Goal: Transaction & Acquisition: Obtain resource

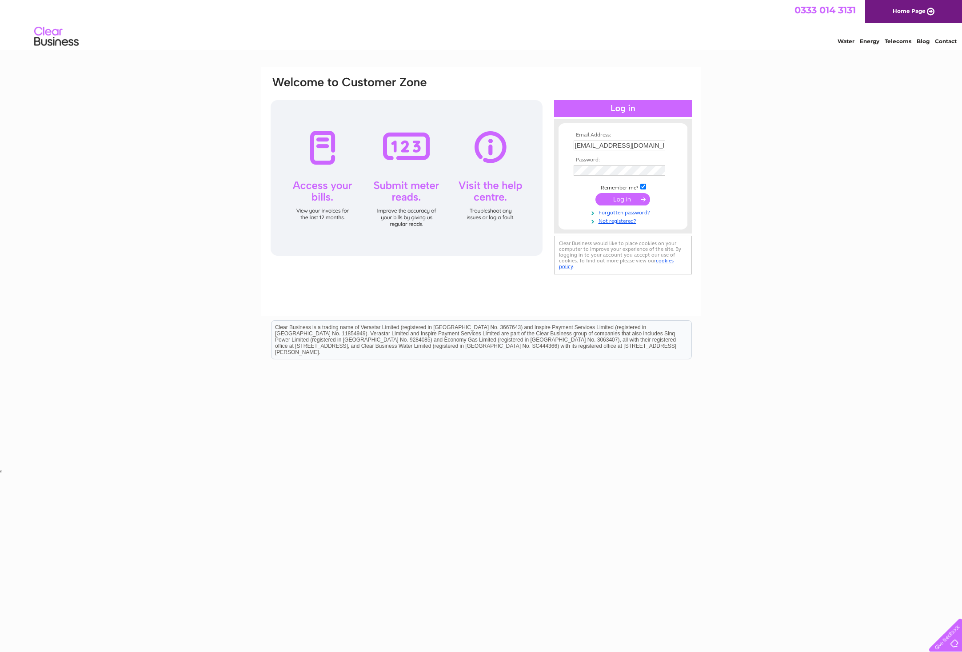
click at [637, 202] on input "submit" at bounding box center [623, 199] width 55 height 12
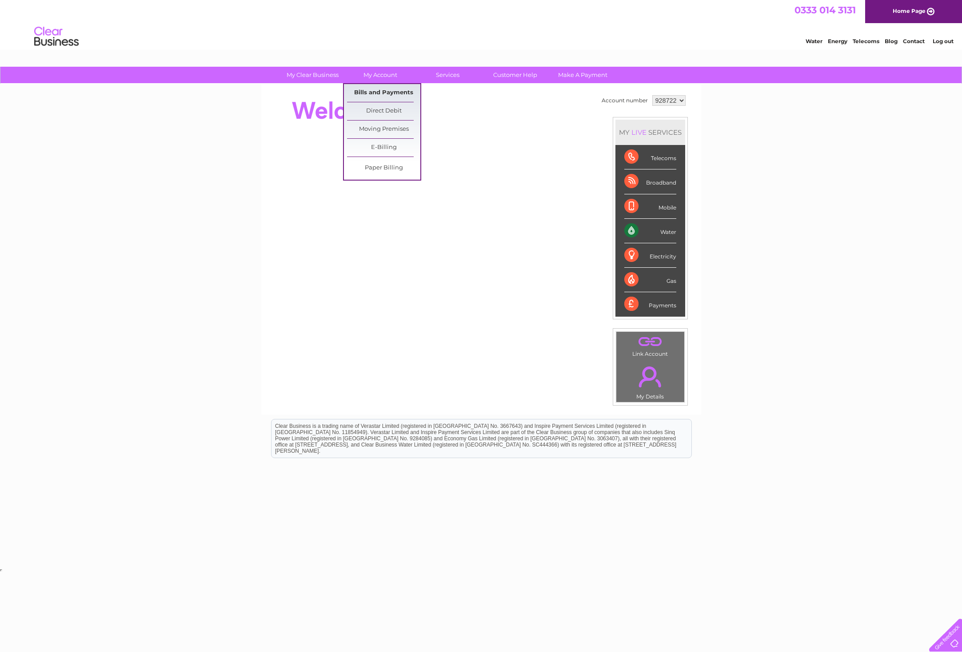
click at [388, 88] on link "Bills and Payments" at bounding box center [383, 93] width 73 height 18
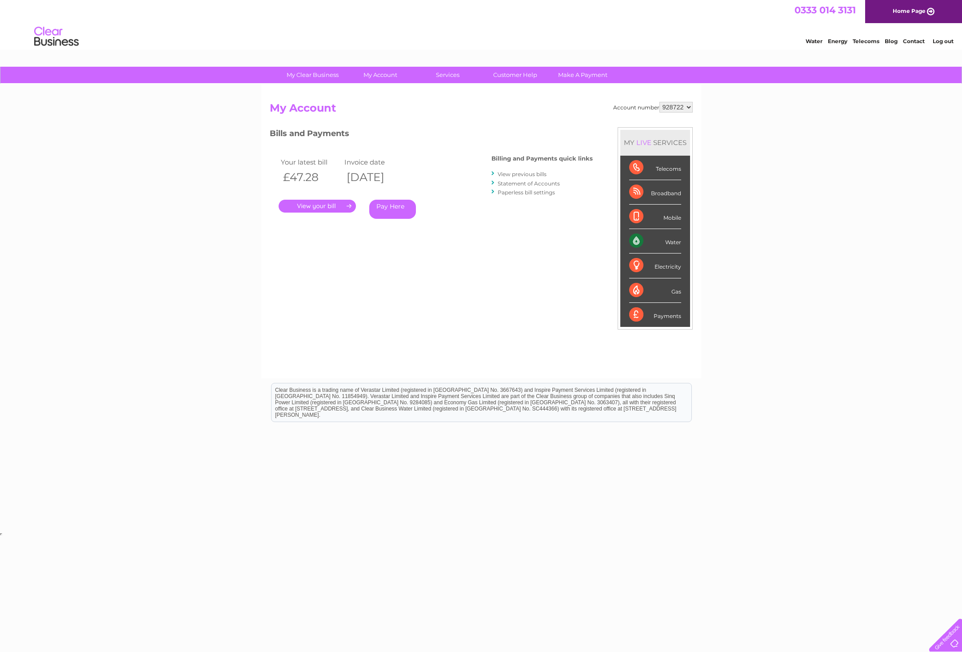
click at [345, 204] on link "." at bounding box center [317, 206] width 77 height 13
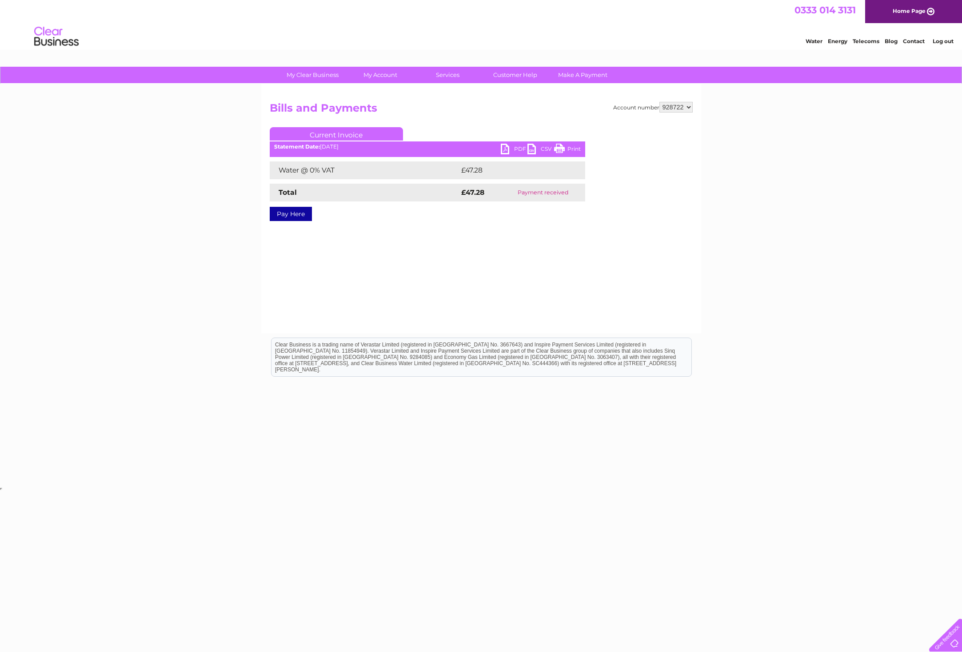
click at [509, 149] on link "PDF" at bounding box center [514, 150] width 27 height 13
